Goal: Obtain resource: Download file/media

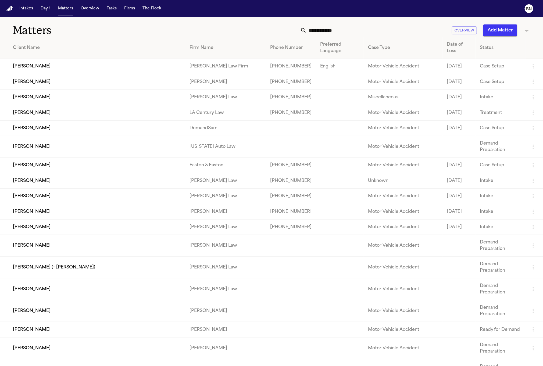
click at [431, 30] on input "text" at bounding box center [376, 30] width 139 height 12
click at [430, 30] on input "text" at bounding box center [376, 30] width 139 height 12
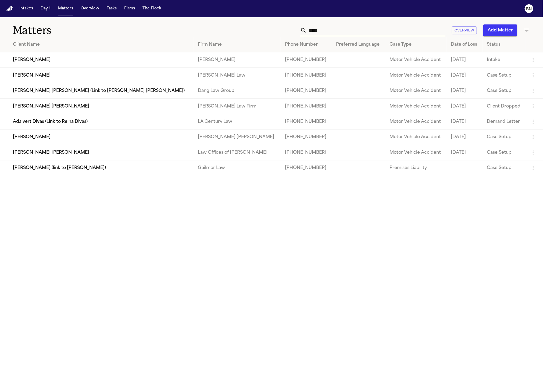
type input "*****"
click at [66, 76] on td "Devin Alexander" at bounding box center [97, 75] width 194 height 15
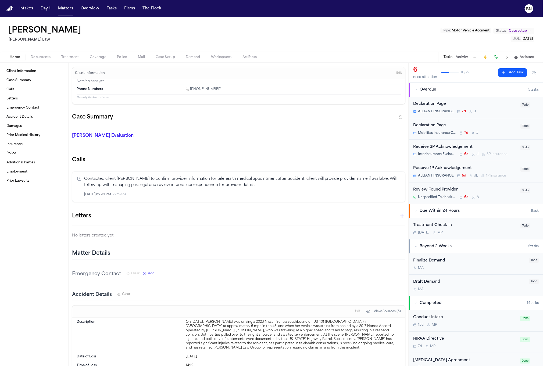
click at [38, 56] on span "Documents" at bounding box center [41, 57] width 20 height 4
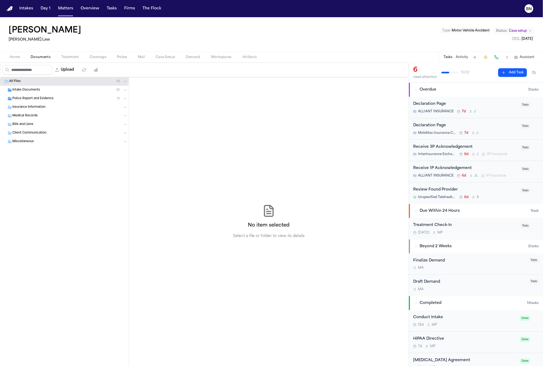
click at [35, 89] on span "Intake Documents" at bounding box center [26, 90] width 28 height 5
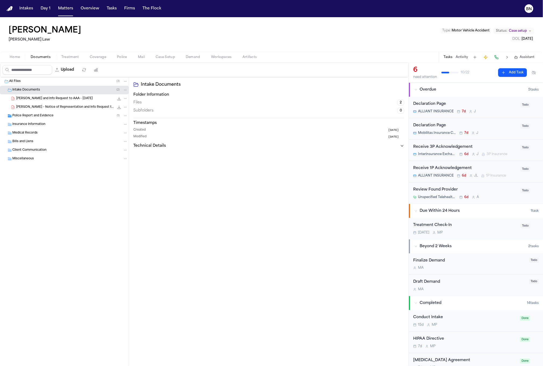
click at [47, 114] on span "Police Report and Evidence" at bounding box center [32, 116] width 41 height 5
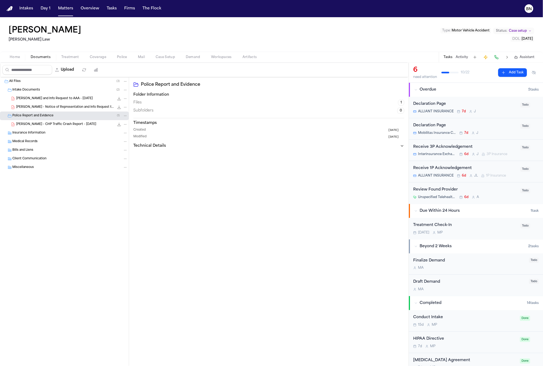
click at [69, 125] on span "D. Alexander - CHP Traffic Crash Report - 7.18.25" at bounding box center [56, 124] width 80 height 5
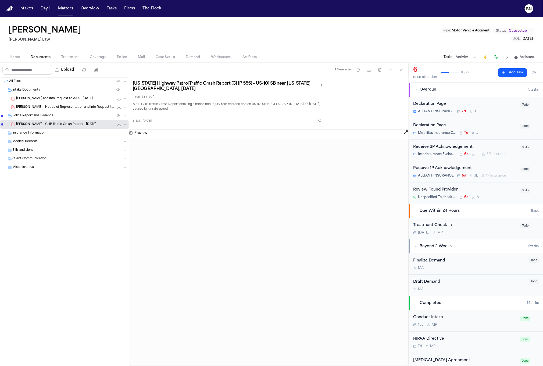
click at [510, 29] on span "Case setup" at bounding box center [518, 31] width 18 height 4
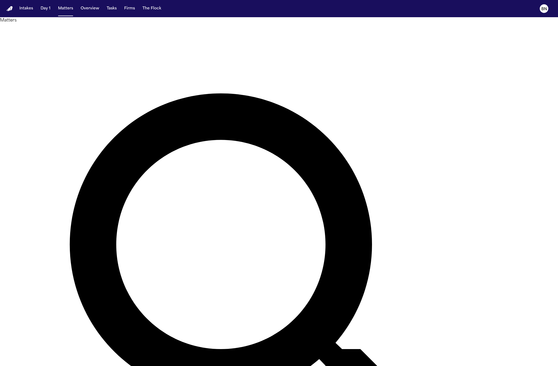
type input "*******"
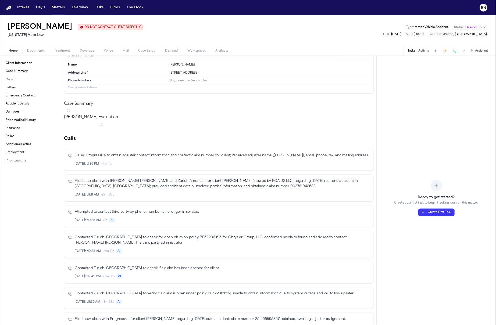
scroll to position [231, 0]
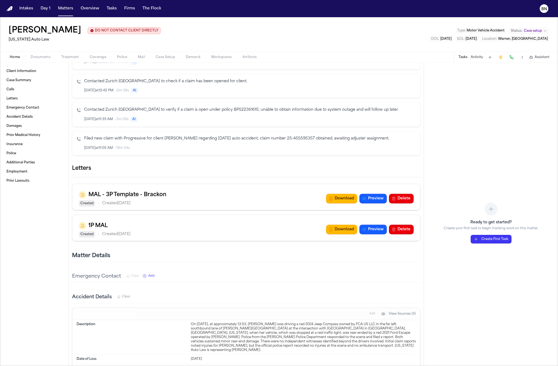
click at [151, 199] on h3 "MAL - 3P Template - Brackon" at bounding box center [127, 195] width 78 height 9
click at [420, 169] on icon "button" at bounding box center [420, 169] width 0 height 0
click at [250, 366] on div at bounding box center [279, 366] width 558 height 0
click at [362, 201] on icon "button" at bounding box center [364, 198] width 4 height 4
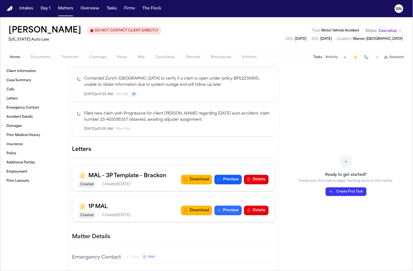
click at [223, 213] on button "Preview" at bounding box center [227, 211] width 27 height 10
